Goal: Task Accomplishment & Management: Complete application form

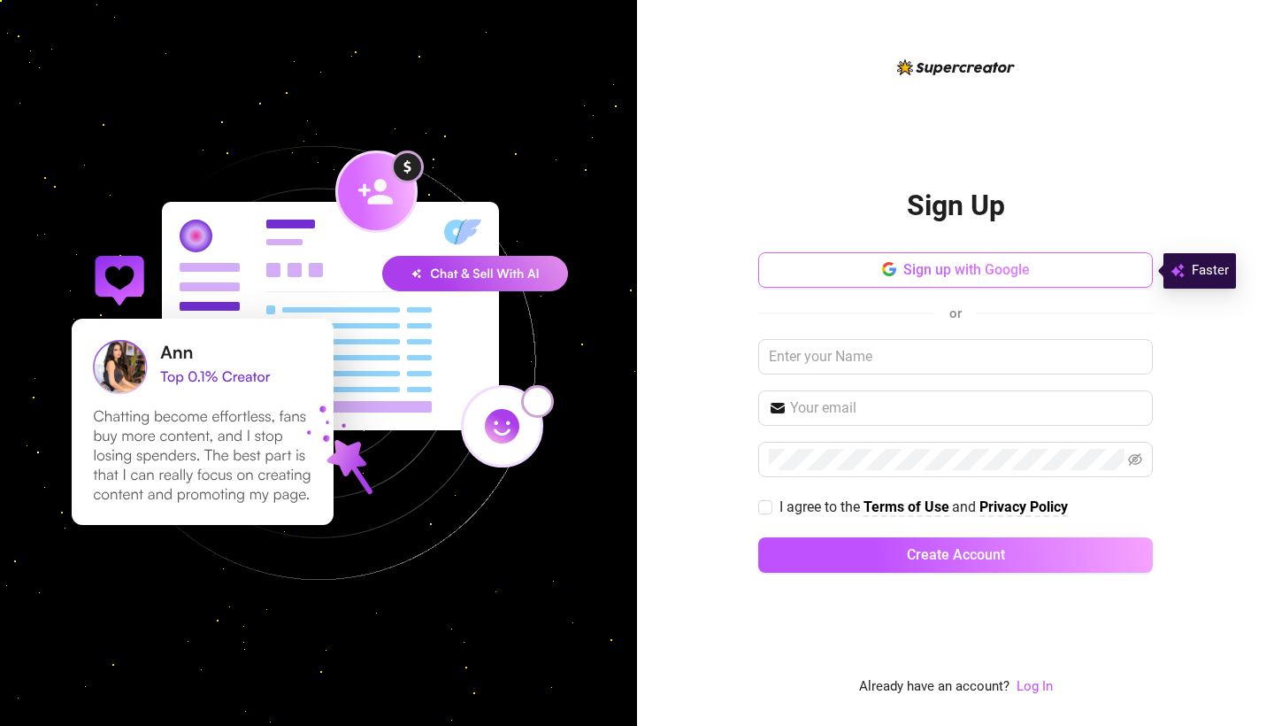
click at [987, 278] on span "Sign up with Google" at bounding box center [967, 269] width 127 height 17
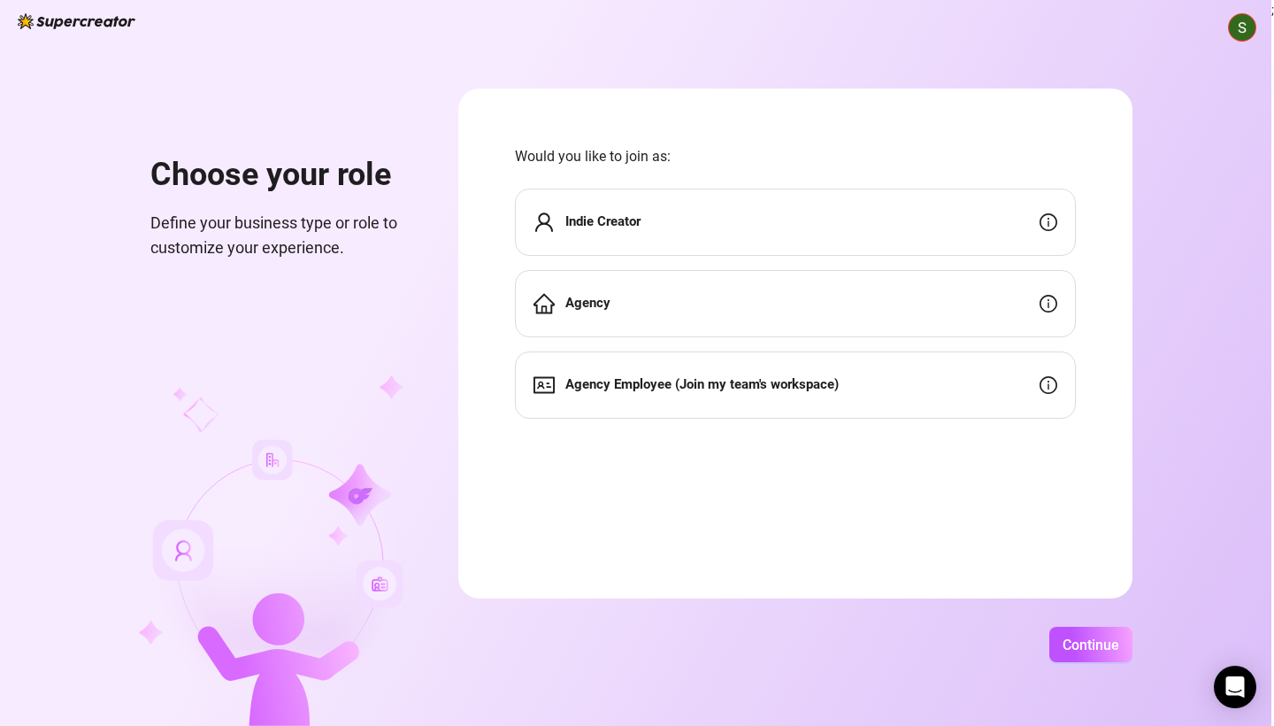
click at [744, 218] on div "Indie Creator" at bounding box center [795, 221] width 561 height 67
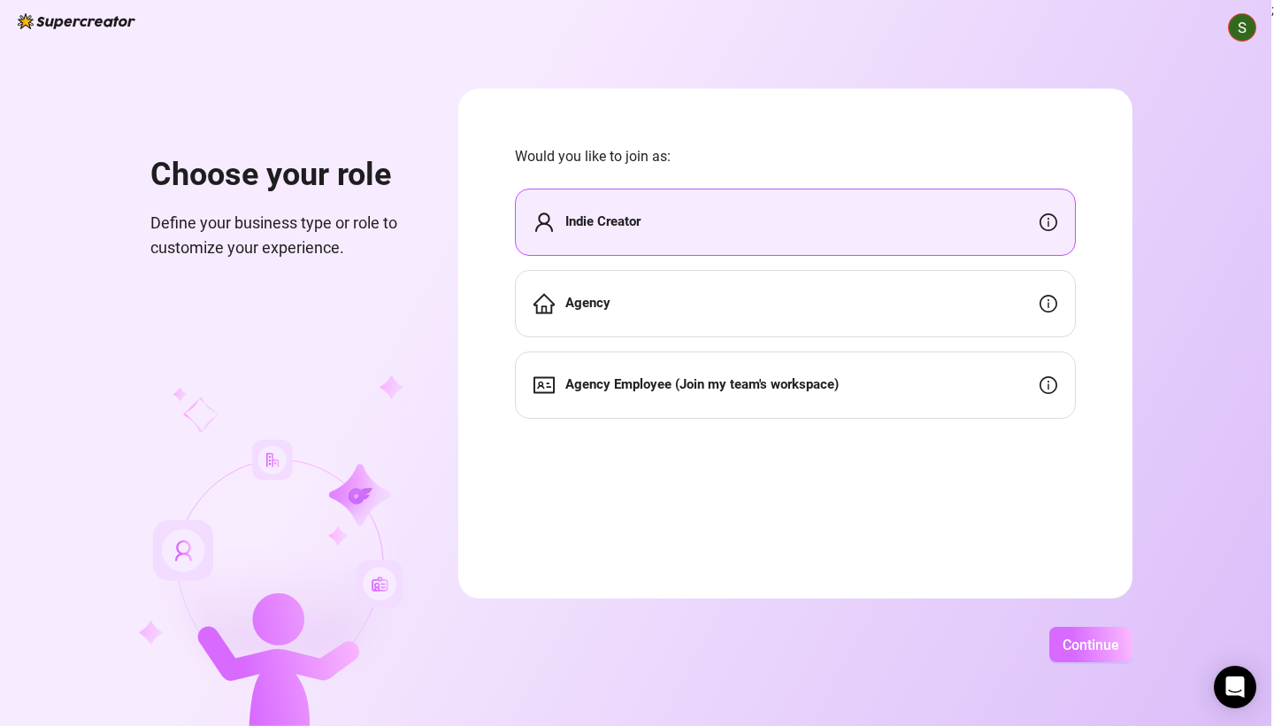
click at [1106, 642] on span "Continue" at bounding box center [1091, 644] width 57 height 17
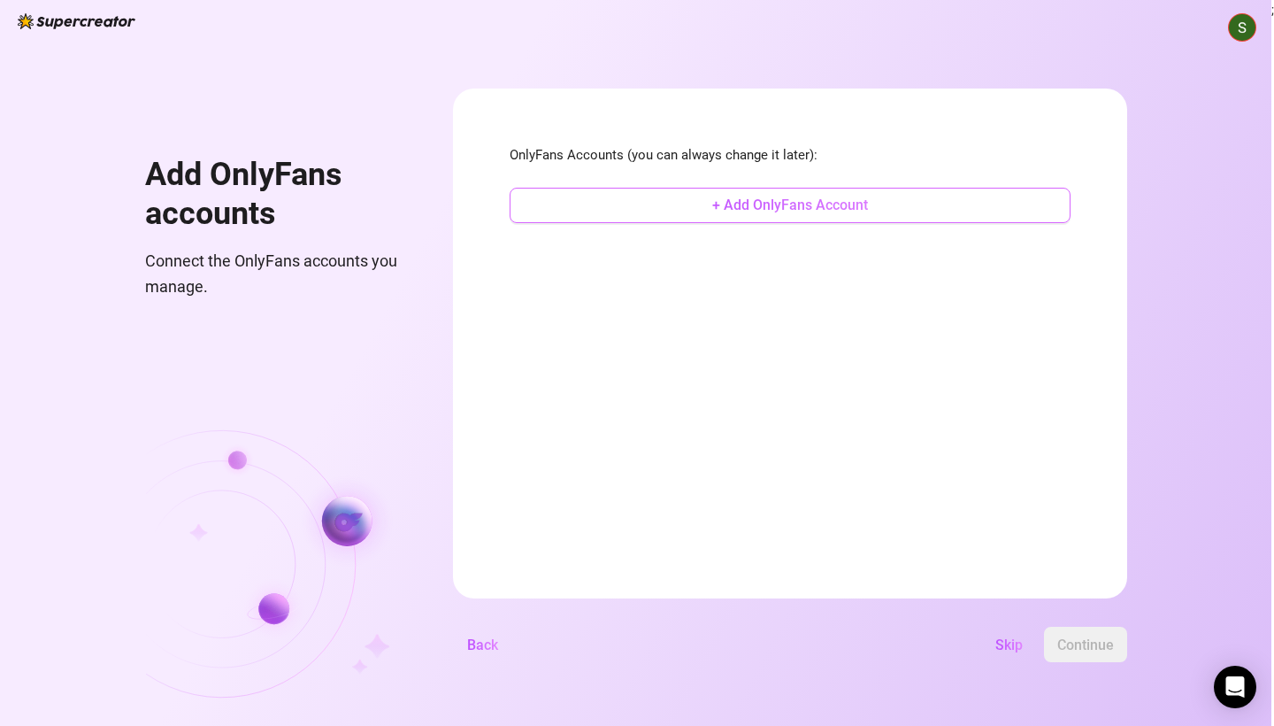
click at [868, 210] on span "+ Add OnlyFans Account" at bounding box center [790, 204] width 156 height 17
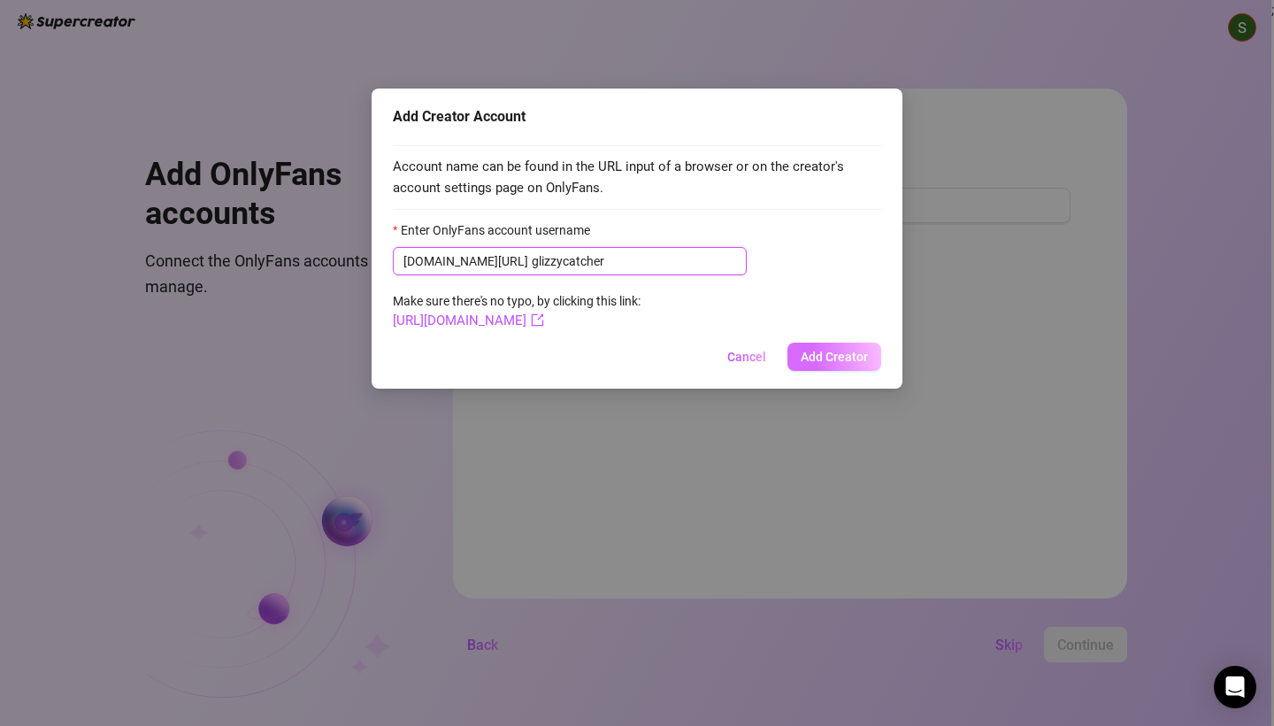
type input "glizzycatcher"
click at [835, 351] on span "Add Creator" at bounding box center [834, 357] width 67 height 14
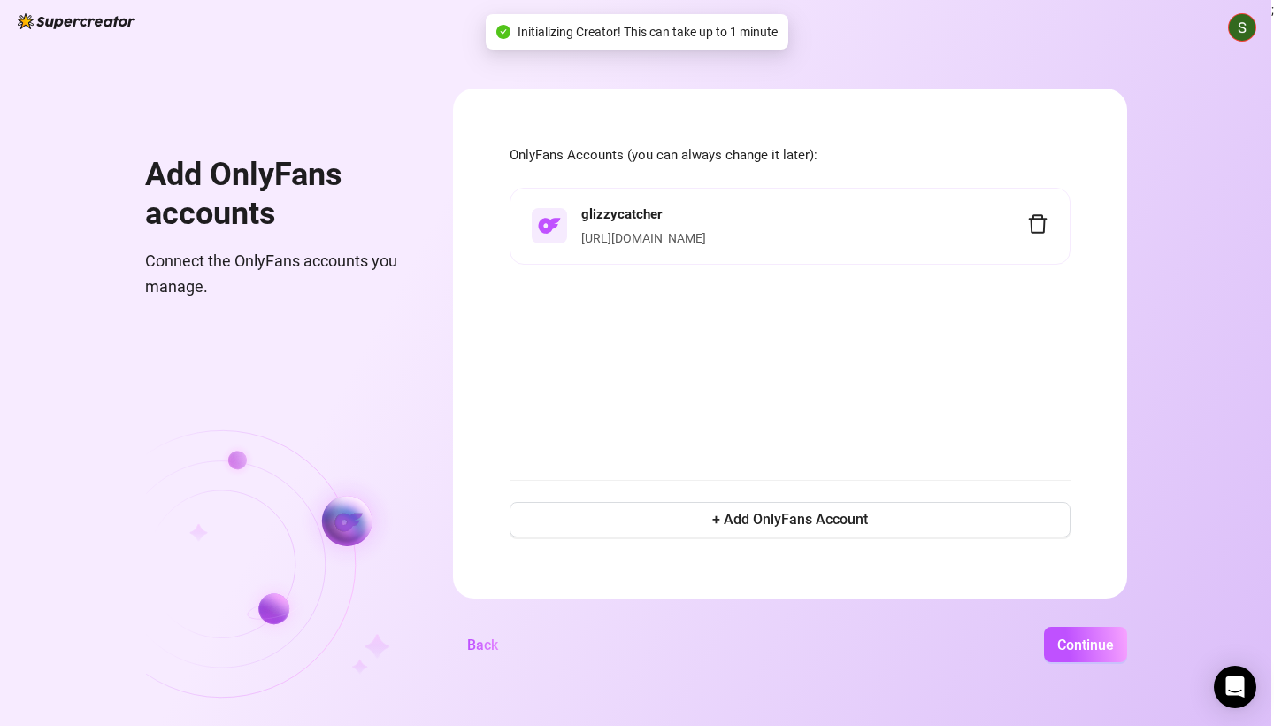
click at [1174, 662] on div "Add OnlyFans accounts Connect the OnlyFans accounts you manage. OnlyFans Accoun…" at bounding box center [636, 363] width 1272 height 726
click at [1114, 650] on span "Continue" at bounding box center [1086, 644] width 57 height 17
click at [1127, 654] on button "Continue" at bounding box center [1075, 644] width 104 height 35
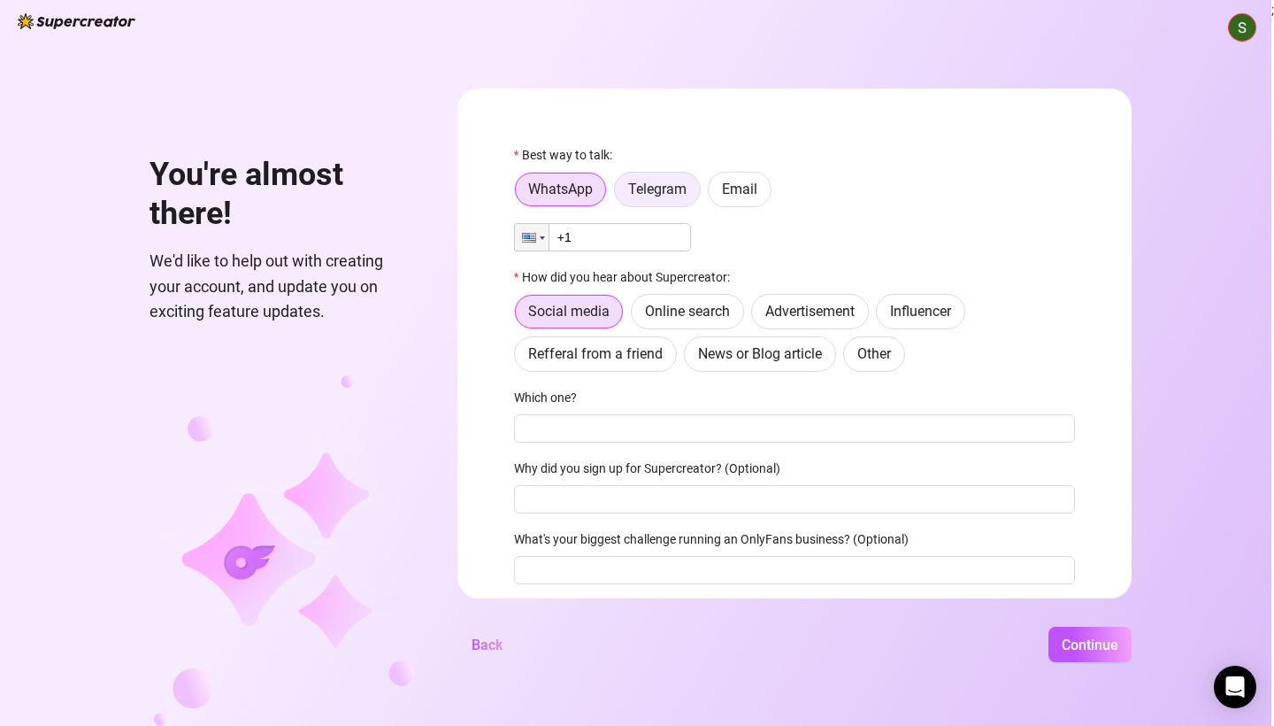
click at [687, 192] on span "Telegram" at bounding box center [657, 189] width 58 height 17
click at [619, 194] on input "Telegram" at bounding box center [619, 194] width 0 height 0
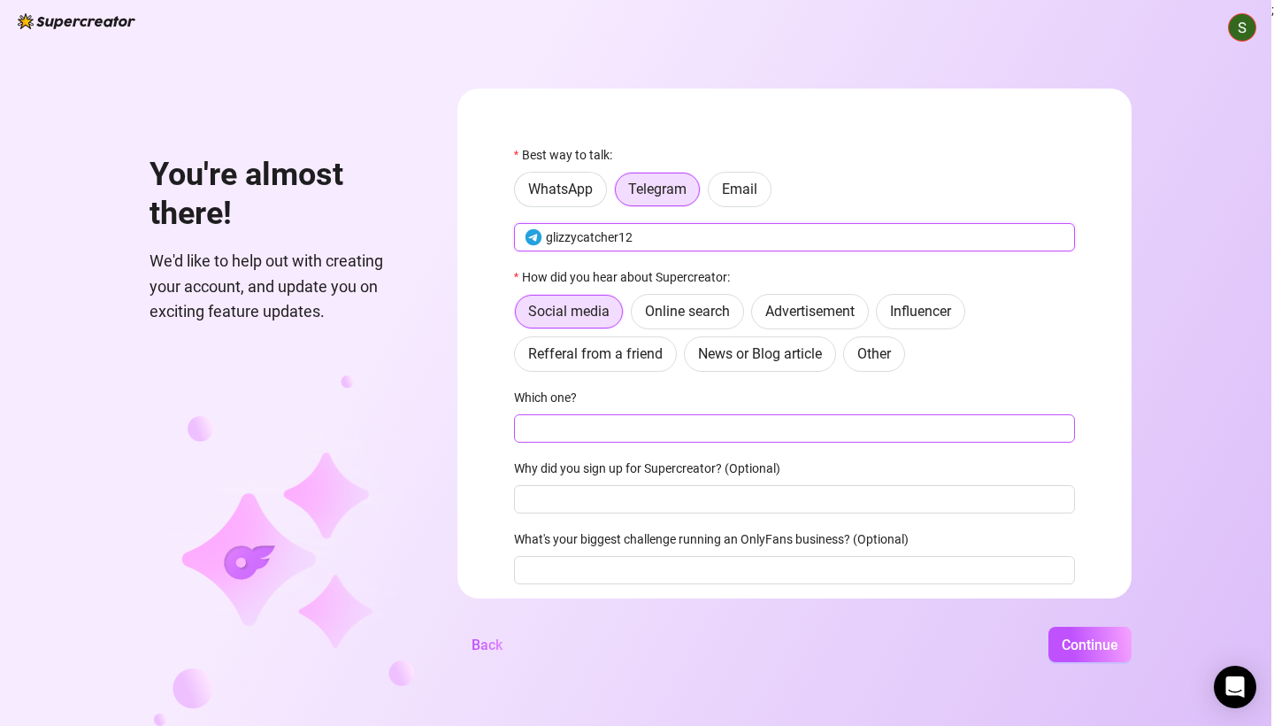
type input "glizzycatcher12"
click at [673, 425] on input "Which one?" at bounding box center [794, 428] width 561 height 28
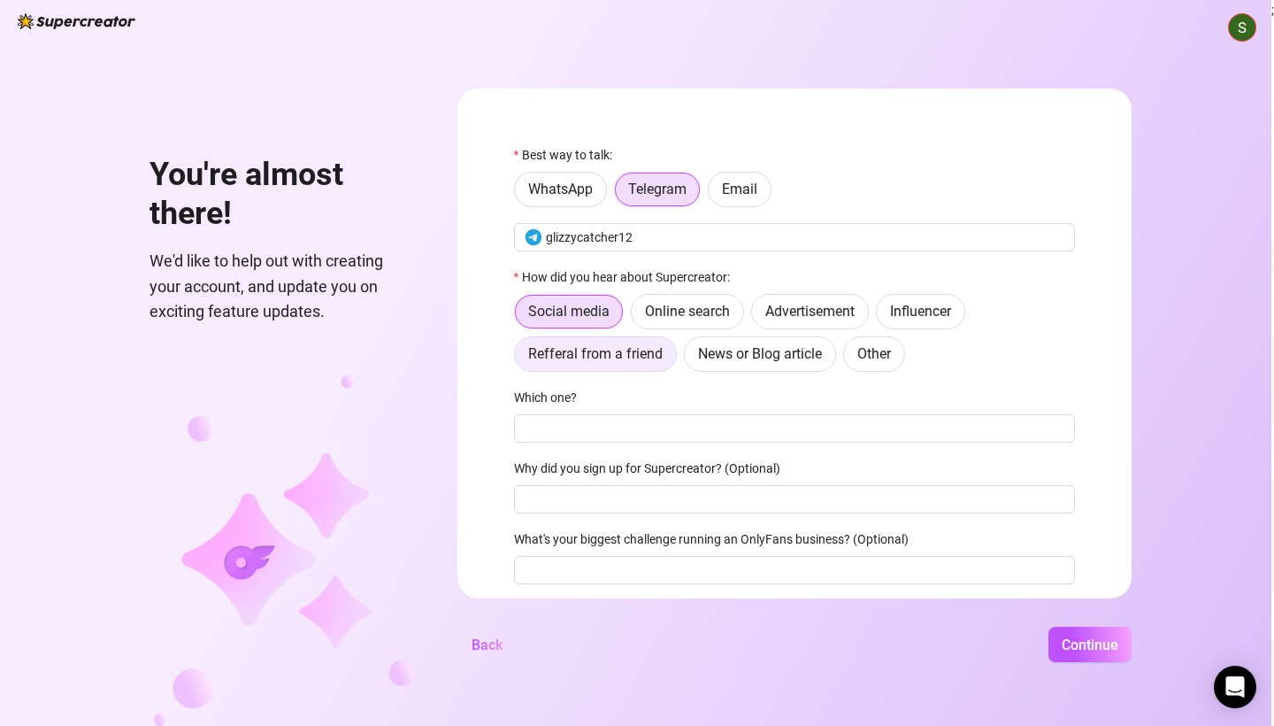
click at [607, 358] on span "Refferal from a friend" at bounding box center [595, 353] width 135 height 17
click at [519, 358] on input "Refferal from a friend" at bounding box center [519, 358] width 0 height 0
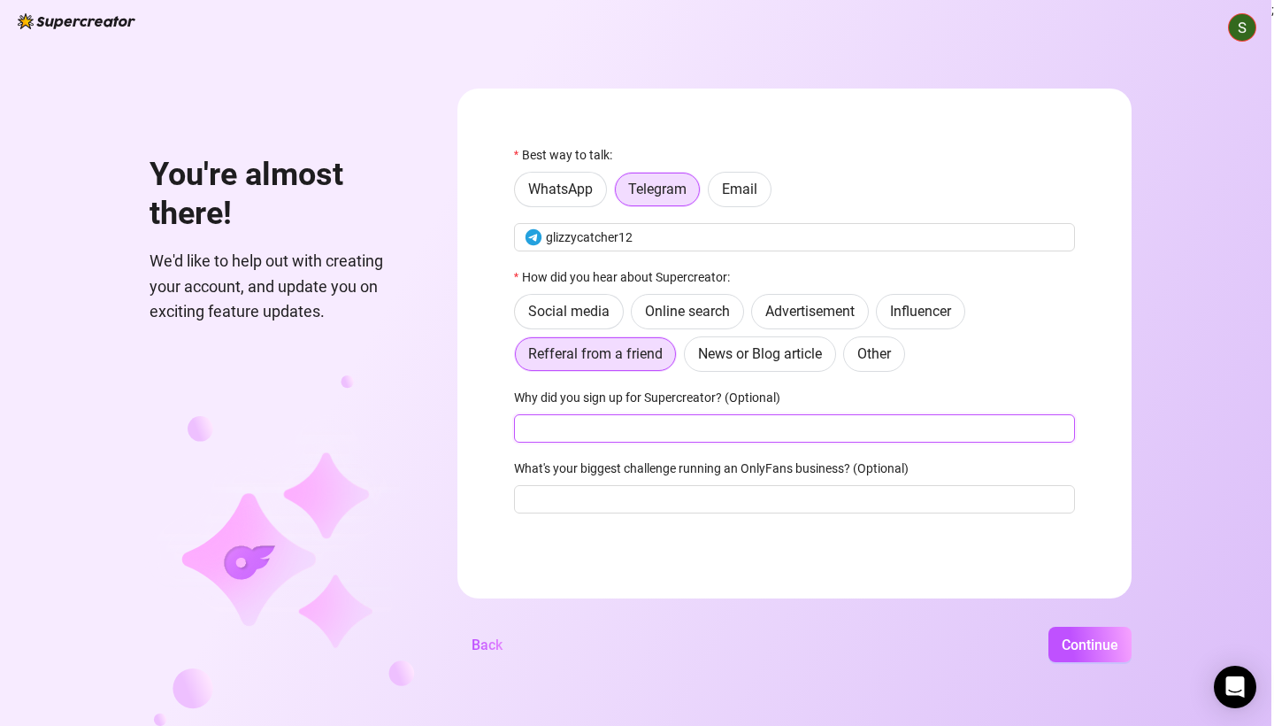
click at [725, 432] on input "Why did you sign up for Supercreator? (Optional)" at bounding box center [794, 428] width 561 height 28
click at [1132, 632] on button "Continue" at bounding box center [1090, 644] width 83 height 35
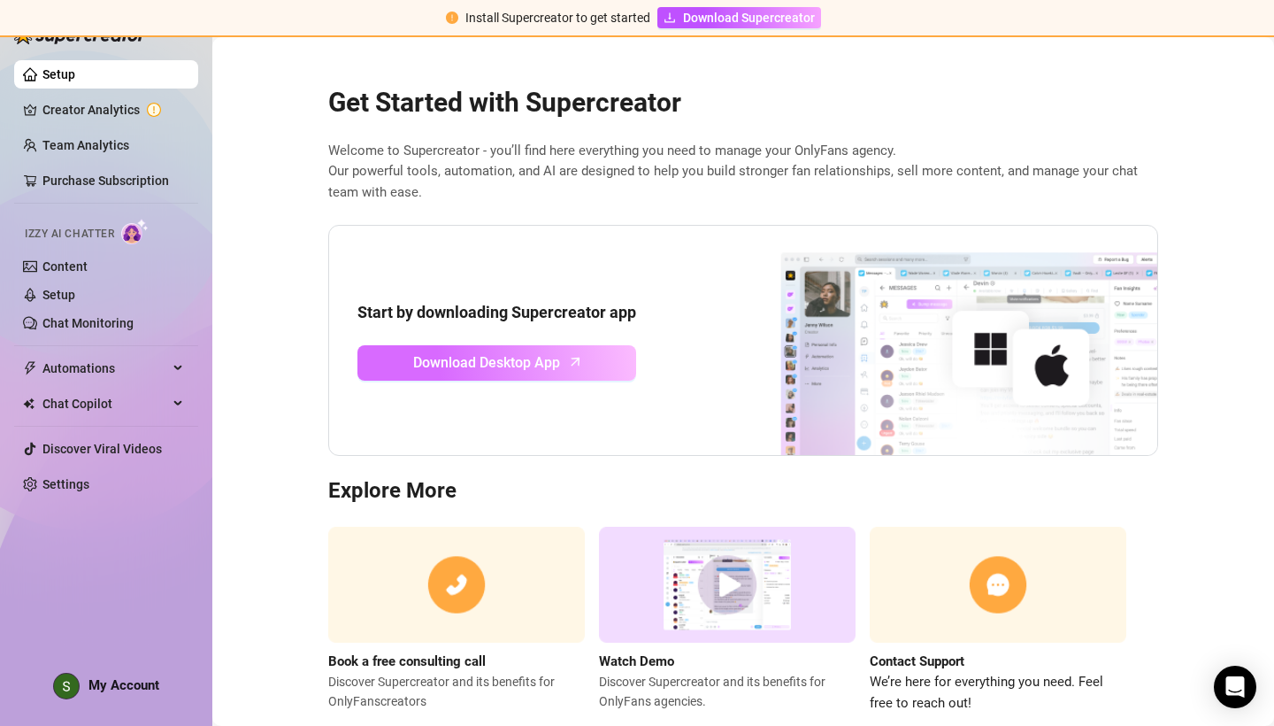
click at [504, 360] on span "Download Desktop App" at bounding box center [486, 362] width 147 height 22
